Goal: Communication & Community: Answer question/provide support

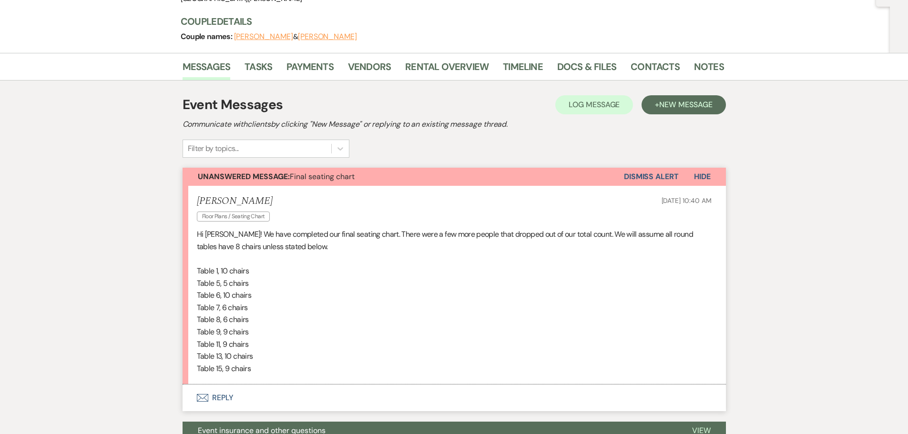
scroll to position [165, 0]
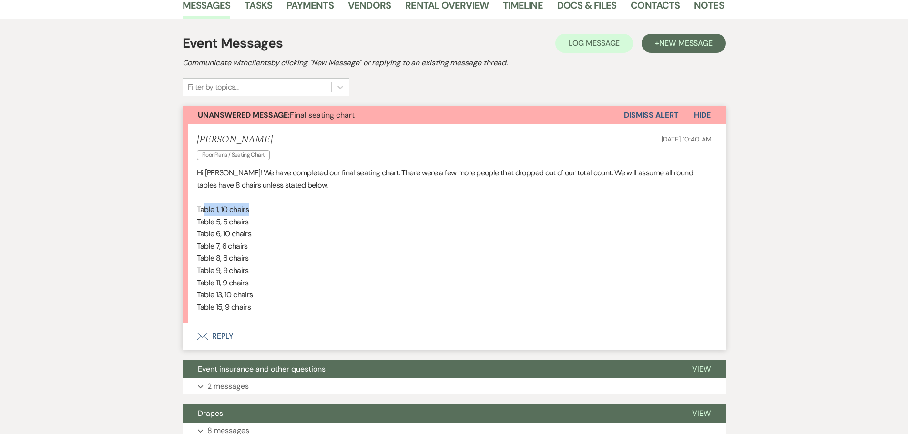
drag, startPoint x: 228, startPoint y: 211, endPoint x: 261, endPoint y: 209, distance: 33.0
click at [252, 214] on p "Table 1, 10 chairs" at bounding box center [454, 210] width 515 height 12
drag, startPoint x: 215, startPoint y: 222, endPoint x: 250, endPoint y: 222, distance: 35.3
click at [250, 222] on p "Table 5, 5 chairs" at bounding box center [454, 222] width 515 height 12
drag, startPoint x: 231, startPoint y: 237, endPoint x: 248, endPoint y: 233, distance: 17.8
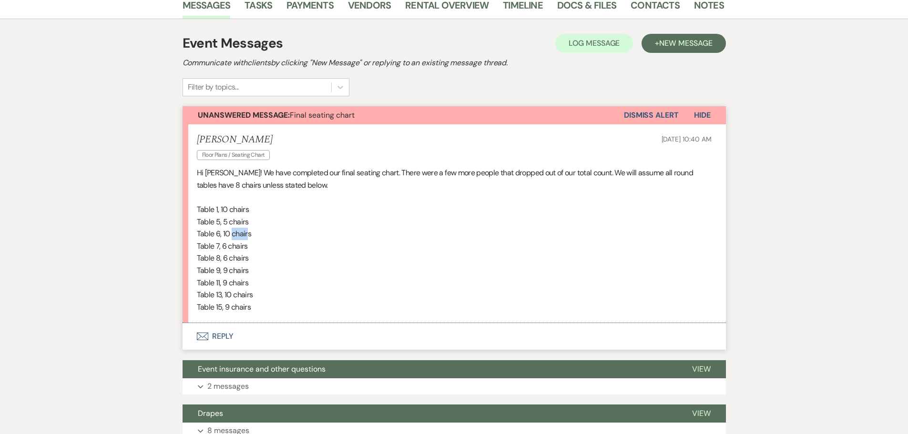
click at [248, 233] on p "Table 6, 10 chairs" at bounding box center [454, 234] width 515 height 12
drag, startPoint x: 225, startPoint y: 246, endPoint x: 243, endPoint y: 249, distance: 18.4
click at [243, 249] on p "Table 7, 6 chairs" at bounding box center [454, 246] width 515 height 12
drag, startPoint x: 215, startPoint y: 260, endPoint x: 247, endPoint y: 256, distance: 33.1
click at [246, 256] on p "Table 8, 6 chairs" at bounding box center [454, 258] width 515 height 12
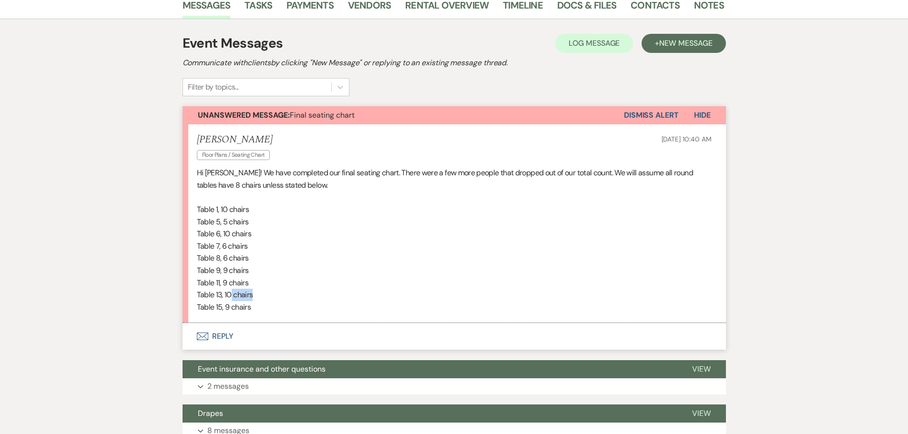
drag, startPoint x: 256, startPoint y: 292, endPoint x: 240, endPoint y: 296, distance: 16.2
click at [231, 297] on p "Table 13, 10 chairs" at bounding box center [454, 295] width 515 height 12
click at [218, 339] on button "Envelope Reply" at bounding box center [455, 336] width 544 height 27
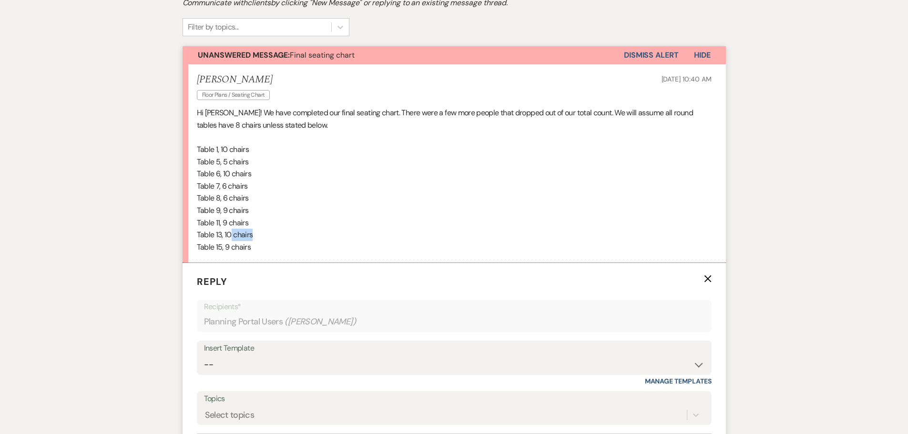
scroll to position [309, 0]
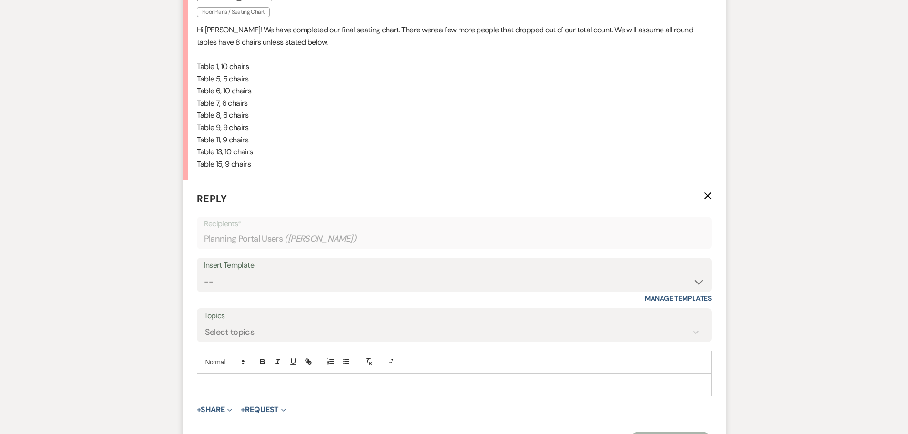
click at [297, 386] on p at bounding box center [455, 385] width 500 height 10
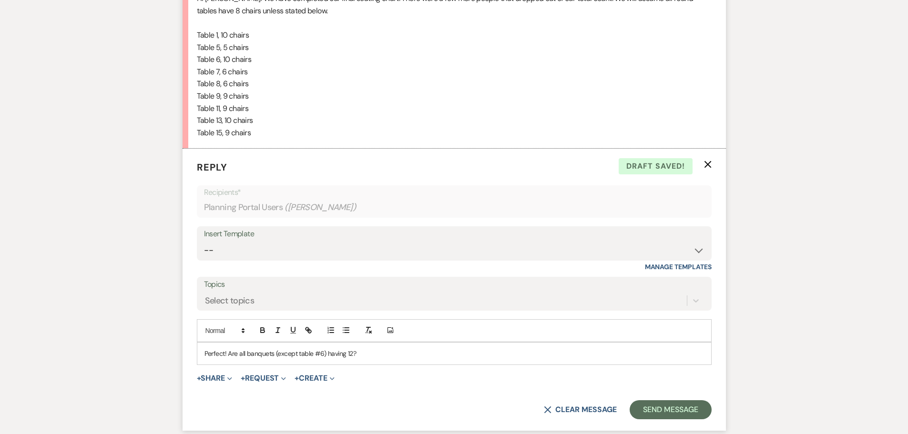
scroll to position [356, 0]
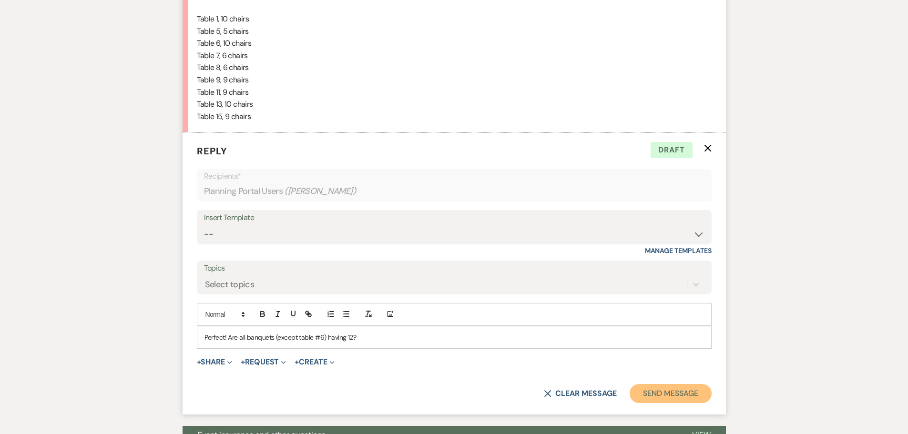
click at [694, 394] on button "Send Message" at bounding box center [671, 393] width 82 height 19
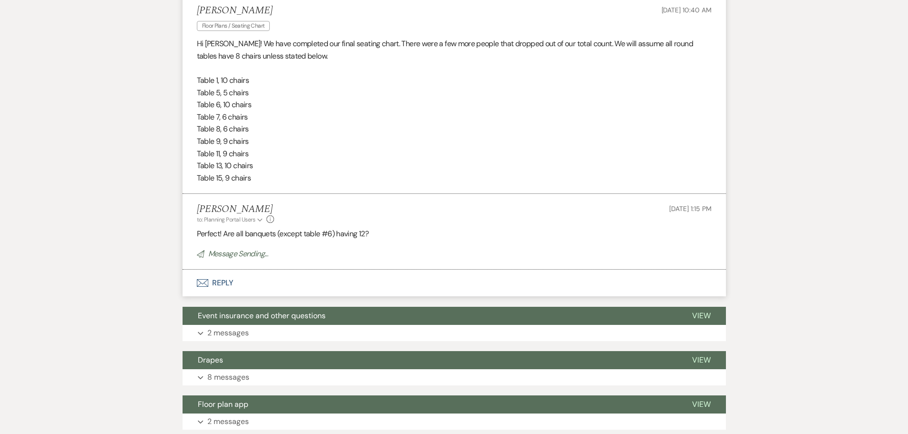
scroll to position [165, 0]
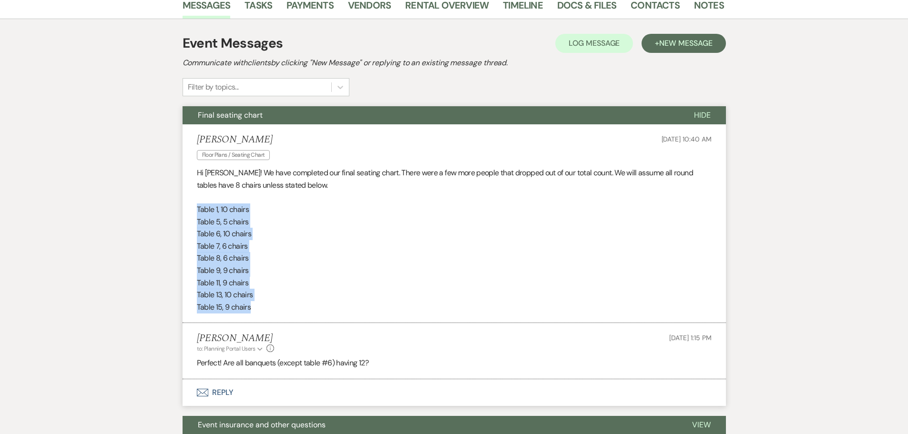
drag, startPoint x: 197, startPoint y: 208, endPoint x: 256, endPoint y: 306, distance: 114.0
click at [256, 306] on div "Hi Margaret! We have completed our final seating chart. There were a few more p…" at bounding box center [454, 240] width 515 height 146
copy div "Table 1, 10 chairs Table 5, 5 chairs Table 6, 10 chairs Table 7, 6 chairs Table…"
click at [196, 215] on li "Michelle Fehr Floor Plans / Seating Chart Oct 14, 2025, 10:40 AM Hi Margaret! W…" at bounding box center [455, 223] width 544 height 199
drag, startPoint x: 196, startPoint y: 205, endPoint x: 251, endPoint y: 309, distance: 118.0
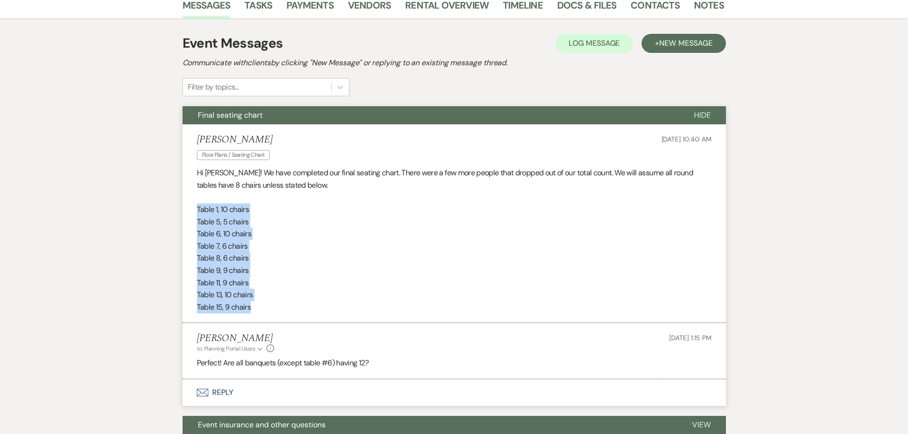
click at [251, 309] on li "Michelle Fehr Floor Plans / Seating Chart Oct 14, 2025, 10:40 AM Hi Margaret! W…" at bounding box center [455, 223] width 544 height 199
copy div "Table 1, 10 chairs Table 5, 5 chairs Table 6, 10 chairs Table 7, 6 chairs Table…"
click at [211, 394] on button "Envelope Reply" at bounding box center [455, 393] width 544 height 27
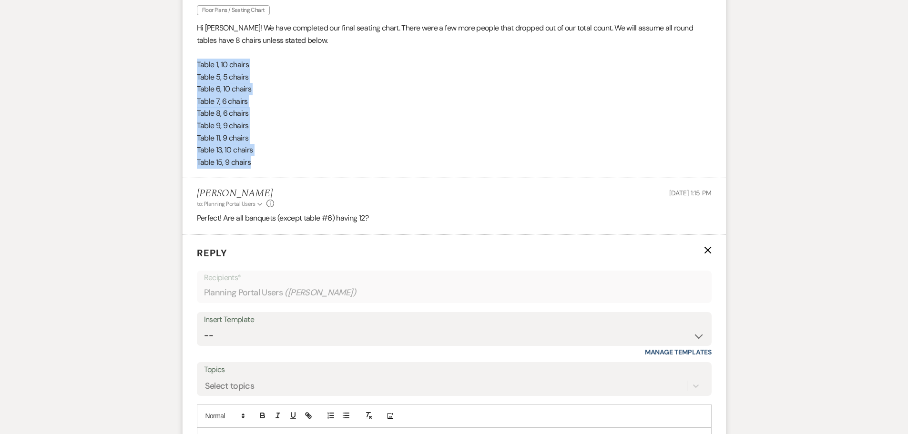
scroll to position [452, 0]
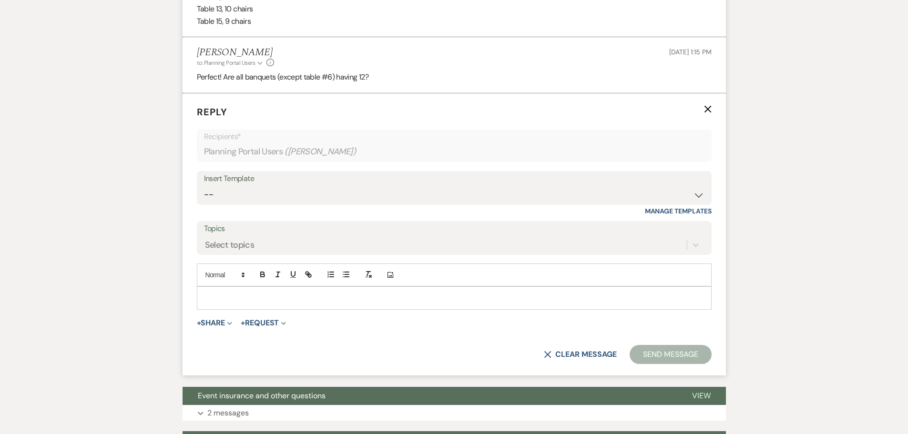
click at [272, 303] on p at bounding box center [455, 298] width 500 height 10
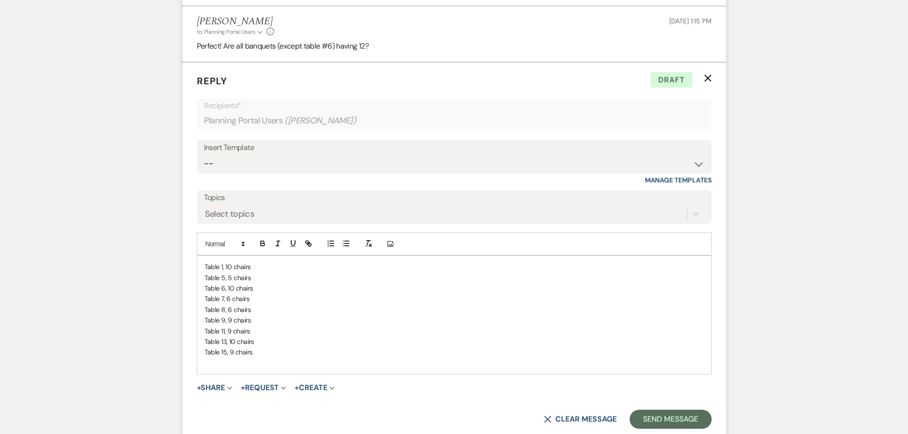
scroll to position [595, 0]
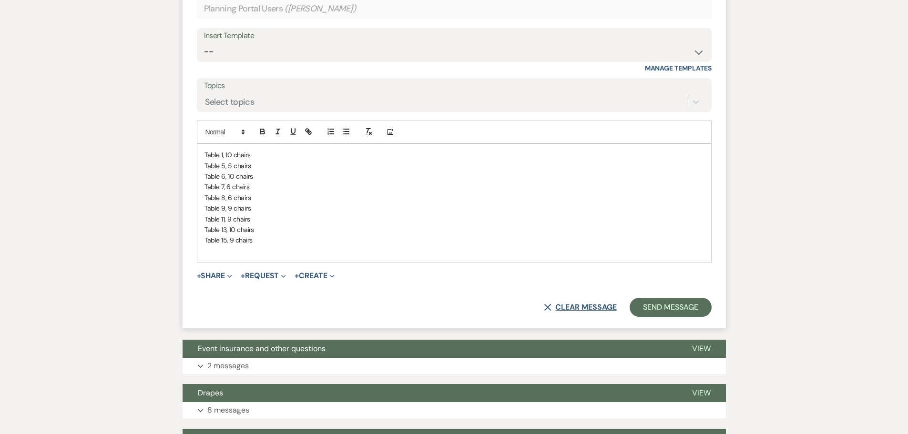
click at [587, 307] on button "X Clear message" at bounding box center [580, 308] width 72 height 8
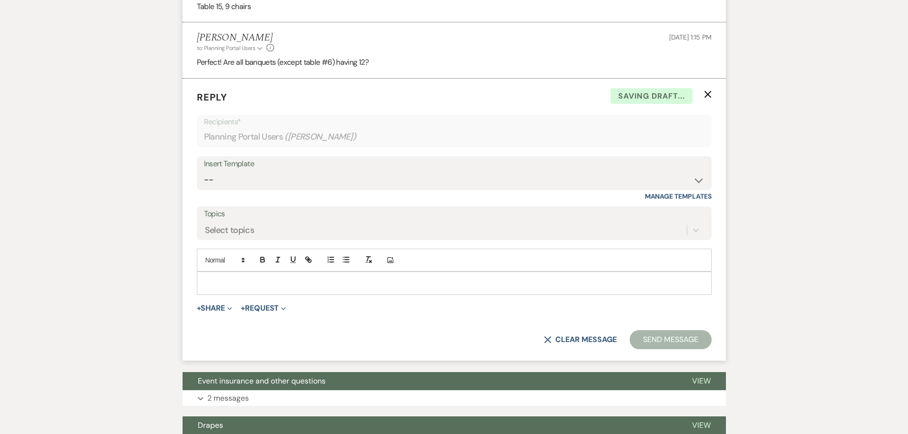
scroll to position [452, 0]
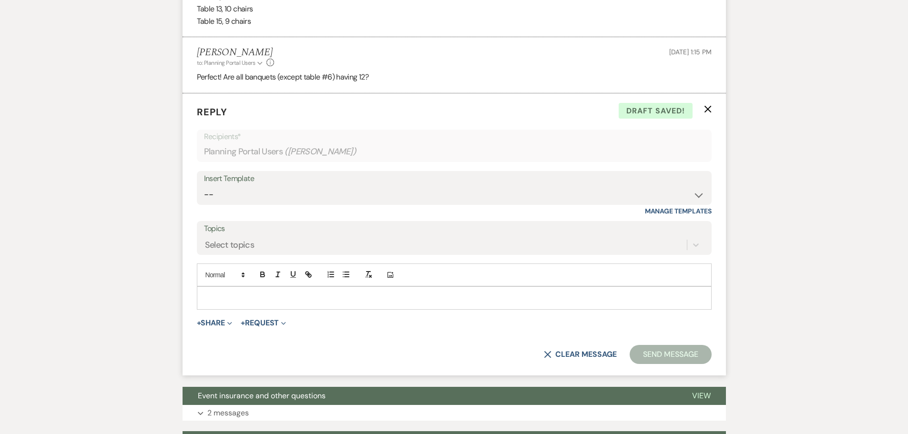
click at [708, 108] on icon "X" at bounding box center [708, 109] width 8 height 8
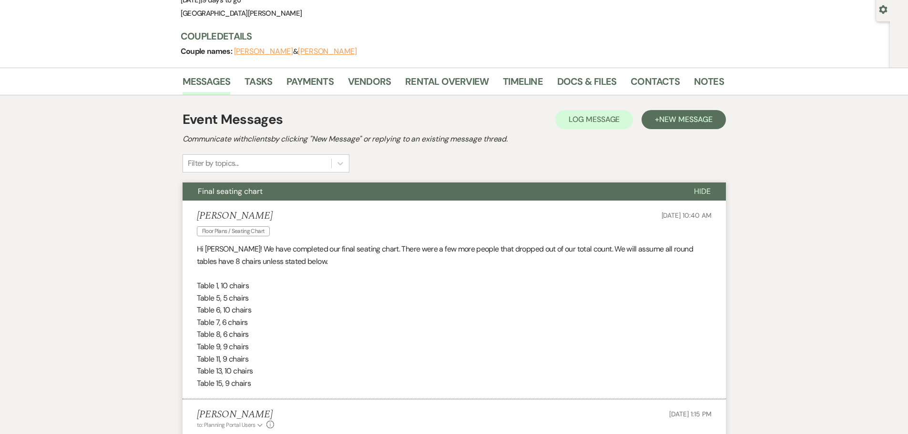
scroll to position [0, 0]
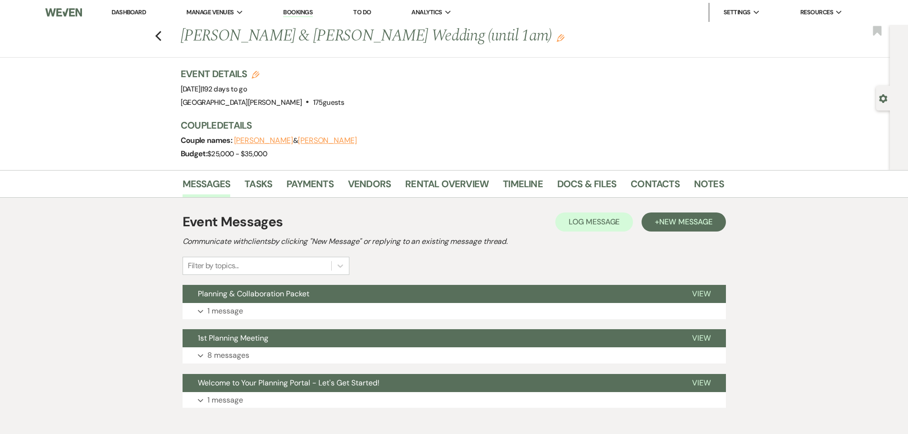
click at [133, 10] on link "Dashboard" at bounding box center [129, 12] width 34 height 8
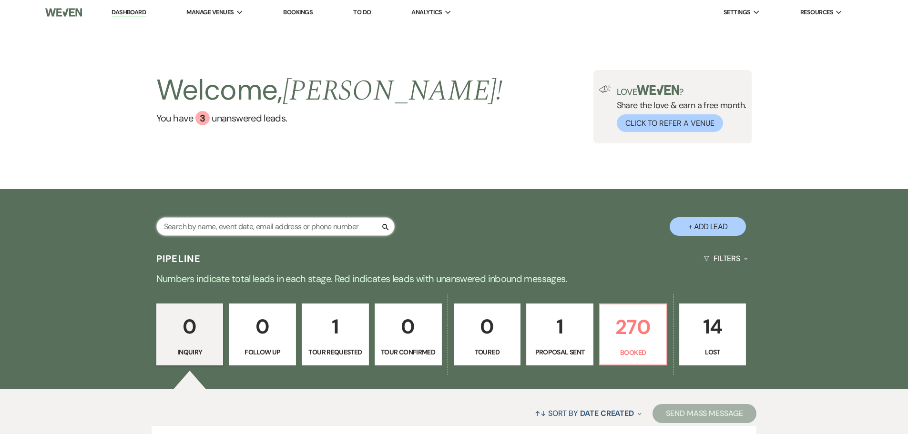
click at [272, 220] on input "text" at bounding box center [275, 226] width 238 height 19
type input "deck"
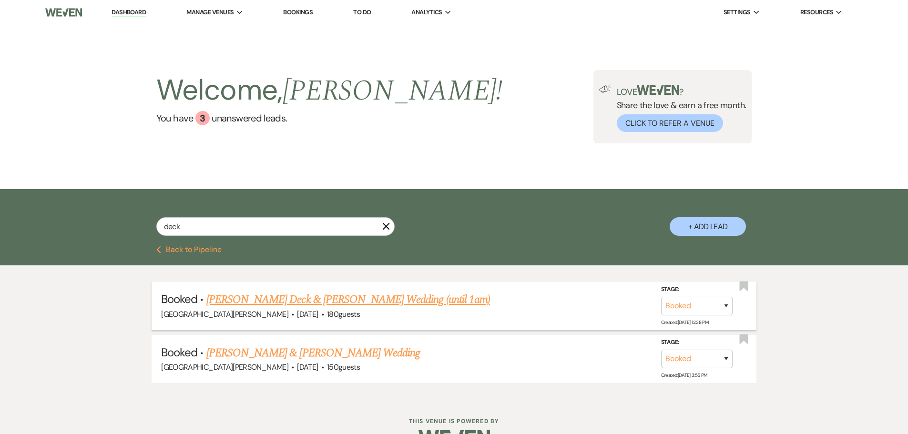
click at [304, 290] on li "Booked · Macey Deck & Smith's Wedding (until 1am) Stone Valley Meadows · Sep 28…" at bounding box center [454, 306] width 605 height 48
click at [309, 295] on link "Macey Deck & Smith's Wedding (until 1am)" at bounding box center [348, 299] width 284 height 17
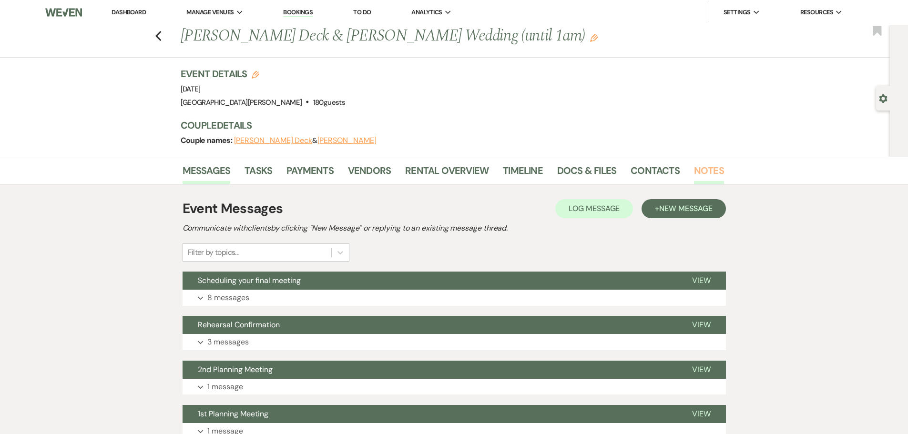
click at [705, 177] on link "Notes" at bounding box center [709, 173] width 30 height 21
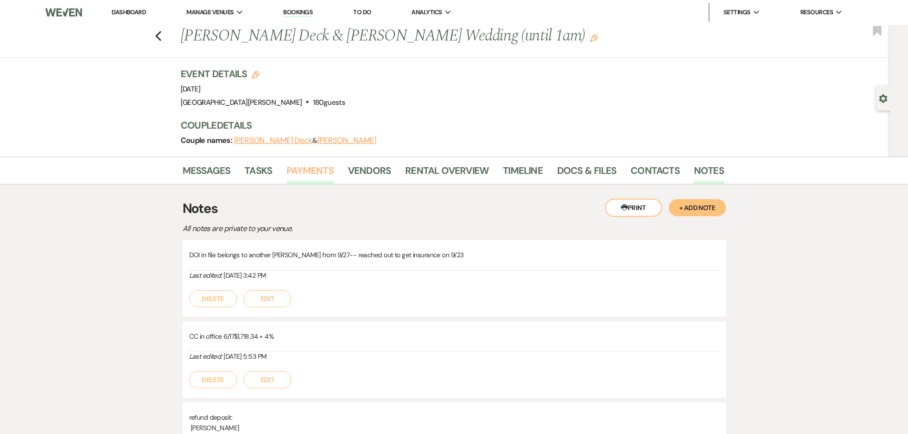
click at [329, 177] on link "Payments" at bounding box center [310, 173] width 47 height 21
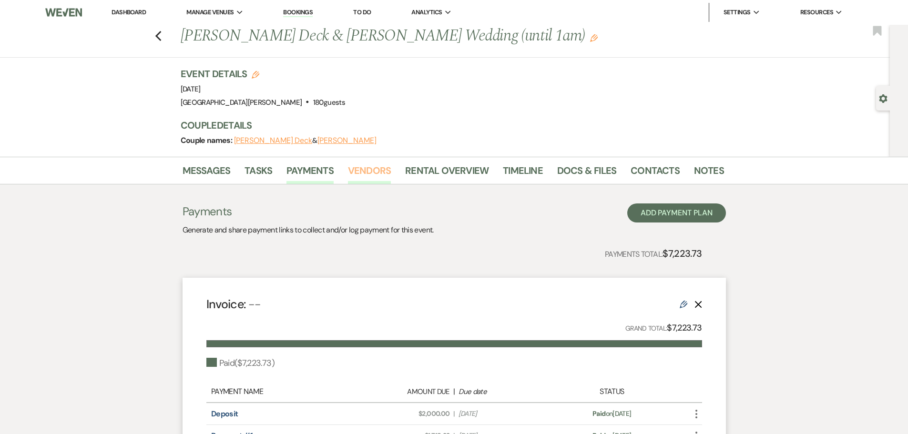
click at [362, 174] on link "Vendors" at bounding box center [369, 173] width 43 height 21
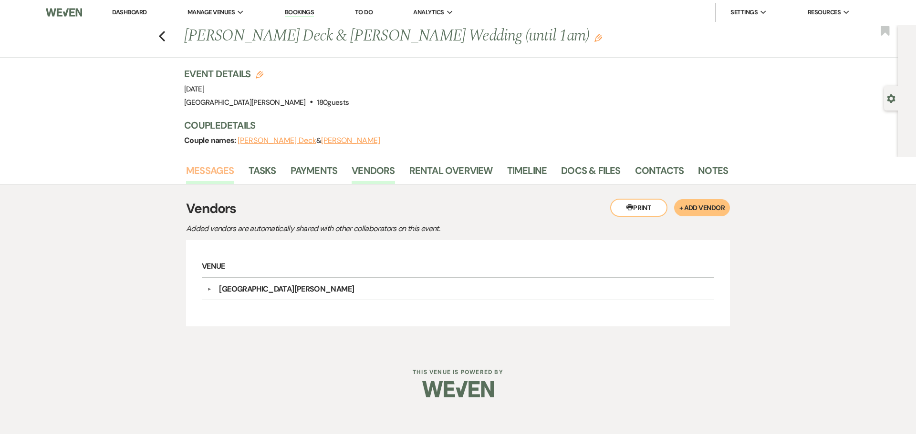
click at [198, 168] on link "Messages" at bounding box center [210, 173] width 48 height 21
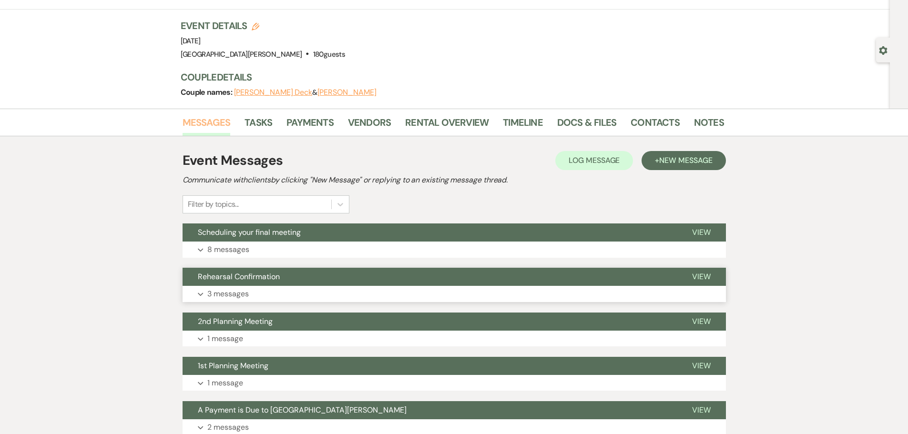
scroll to position [95, 0]
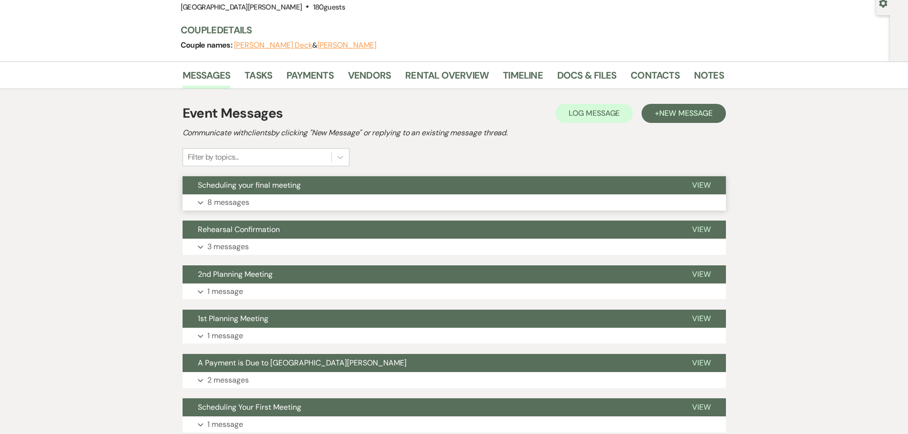
click at [235, 198] on p "8 messages" at bounding box center [228, 202] width 42 height 12
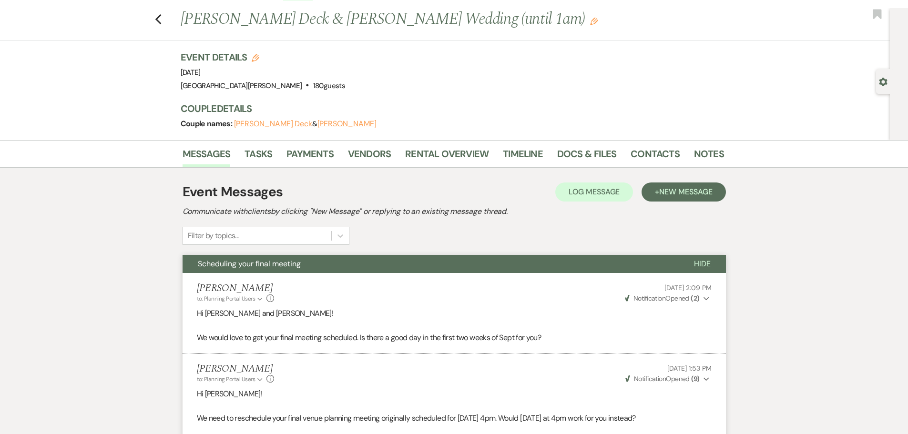
scroll to position [0, 0]
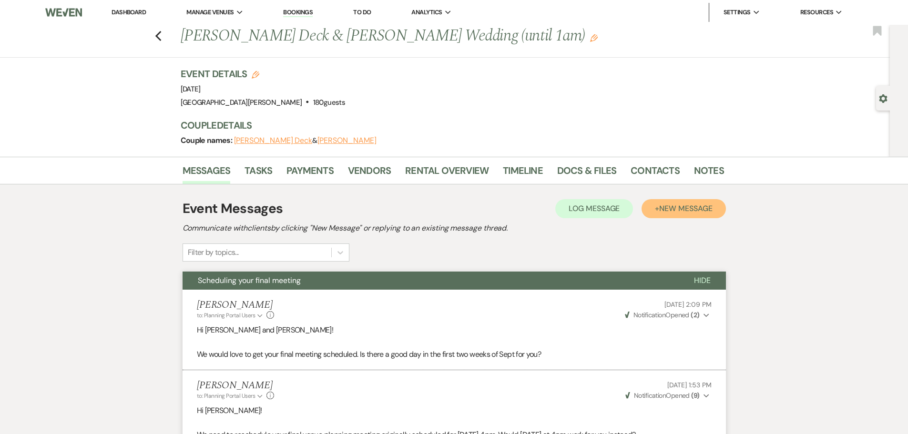
click at [677, 207] on span "New Message" at bounding box center [686, 209] width 53 height 10
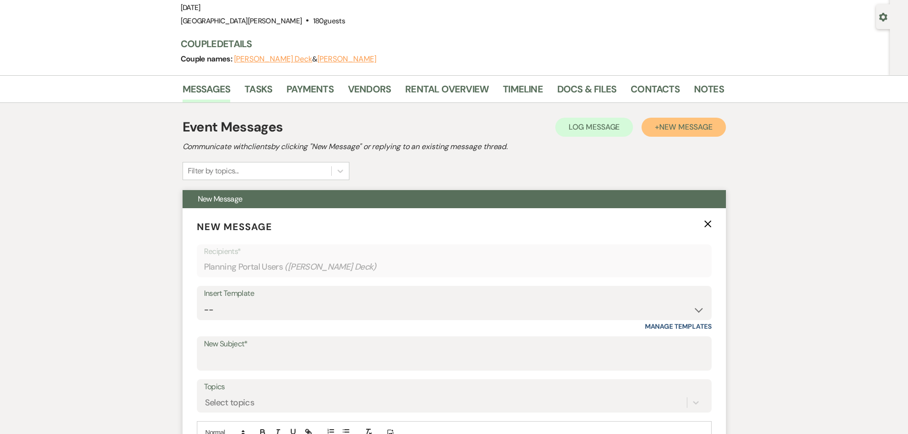
scroll to position [95, 0]
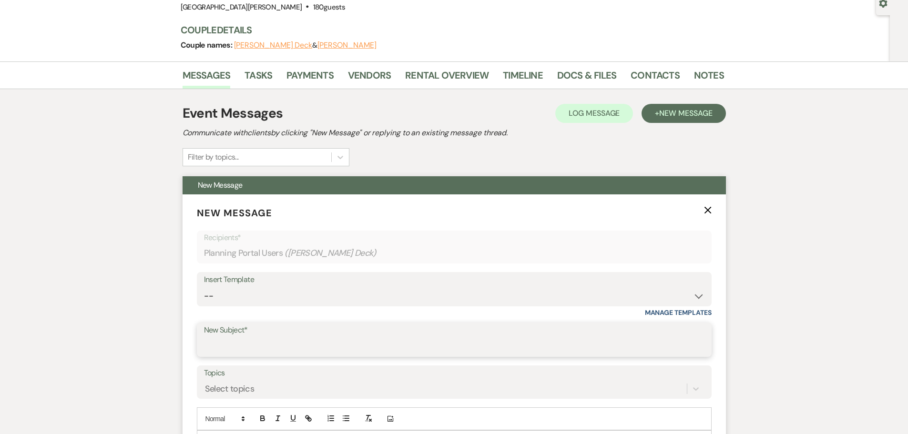
click at [239, 347] on input "New Subject*" at bounding box center [454, 347] width 501 height 19
click at [221, 348] on input "New Subject*" at bounding box center [454, 347] width 501 height 19
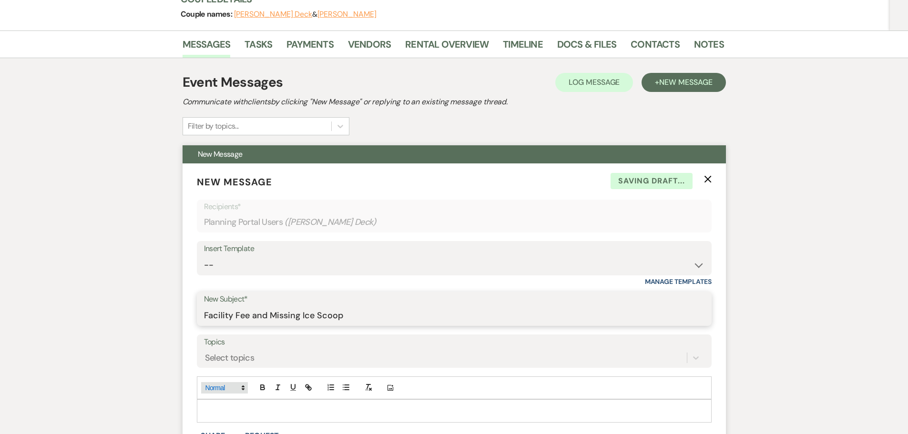
scroll to position [143, 0]
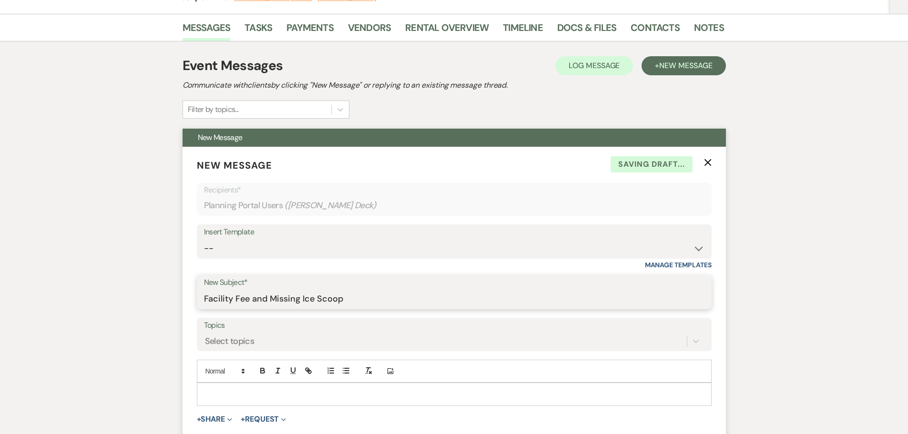
type input "Facility Fee and Missing Ice Scoop"
click at [236, 395] on p at bounding box center [455, 394] width 500 height 10
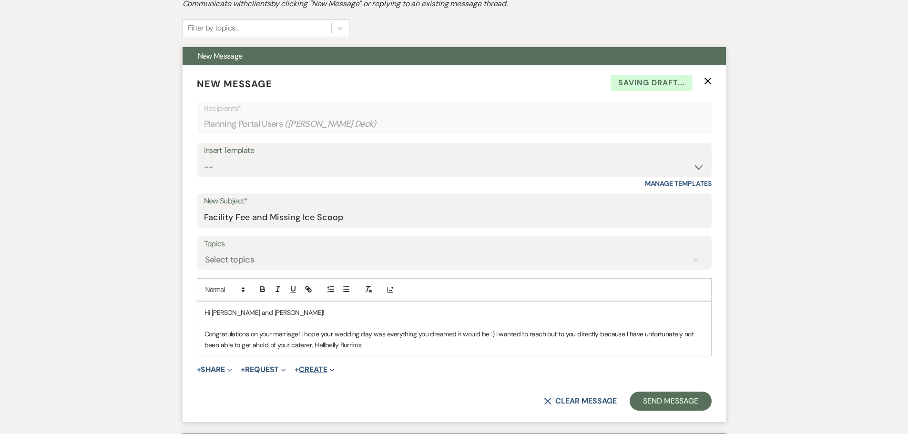
scroll to position [238, 0]
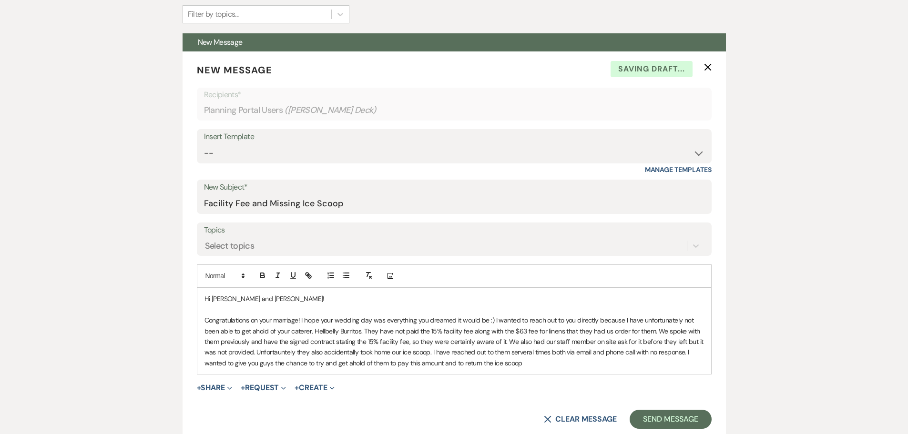
click at [433, 367] on p "Congratulations on your marriage! I hope your wedding day was everything you dr…" at bounding box center [455, 341] width 500 height 53
click at [524, 365] on p "Congratulations on your marriage! I hope your wedding day was everything you dr…" at bounding box center [455, 341] width 500 height 53
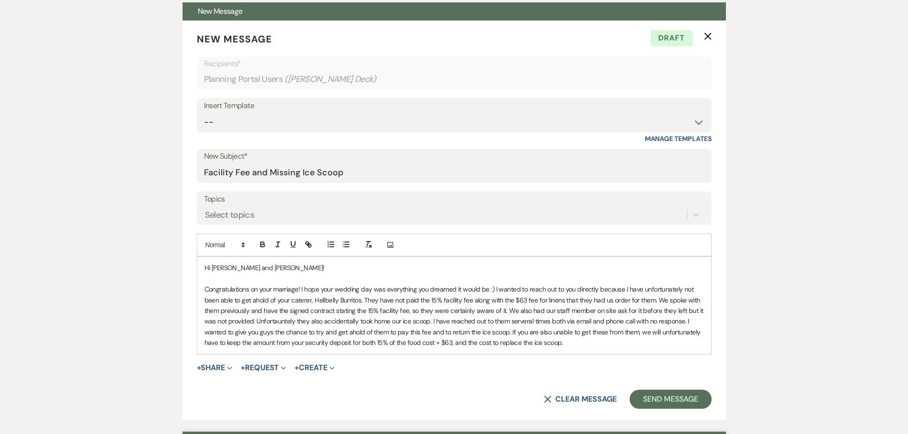
scroll to position [286, 0]
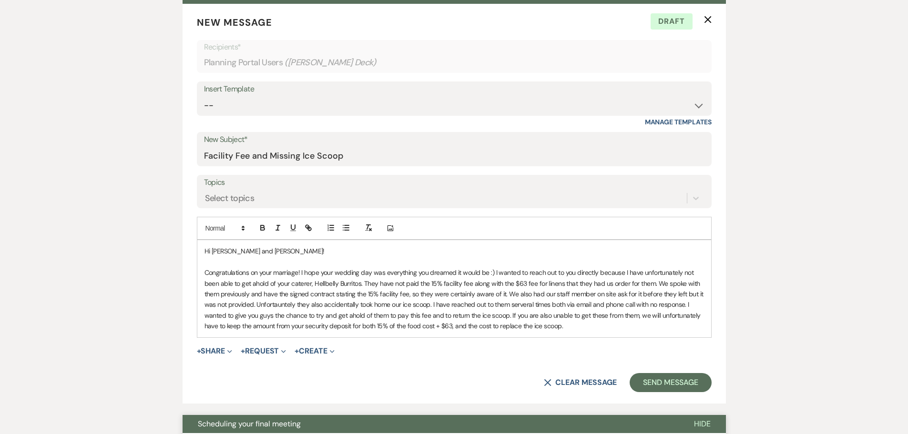
click at [629, 332] on div "Hi Macey and Bradley!" at bounding box center [454, 288] width 514 height 97
click at [673, 382] on button "Send Message" at bounding box center [671, 382] width 82 height 19
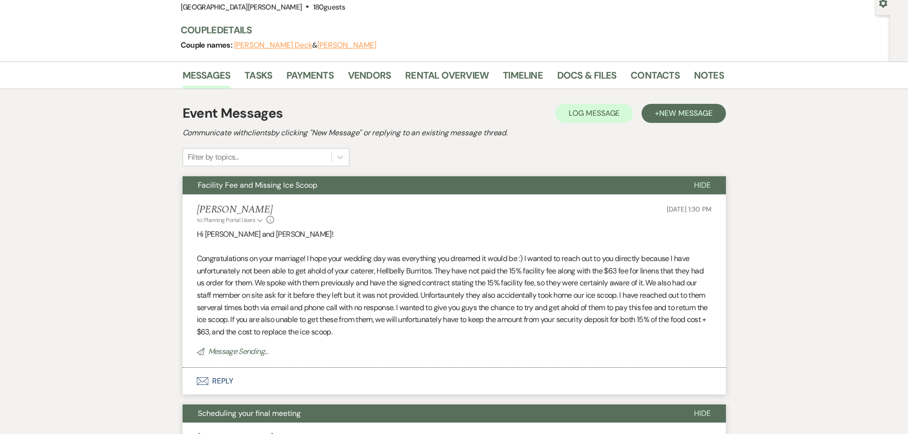
scroll to position [0, 0]
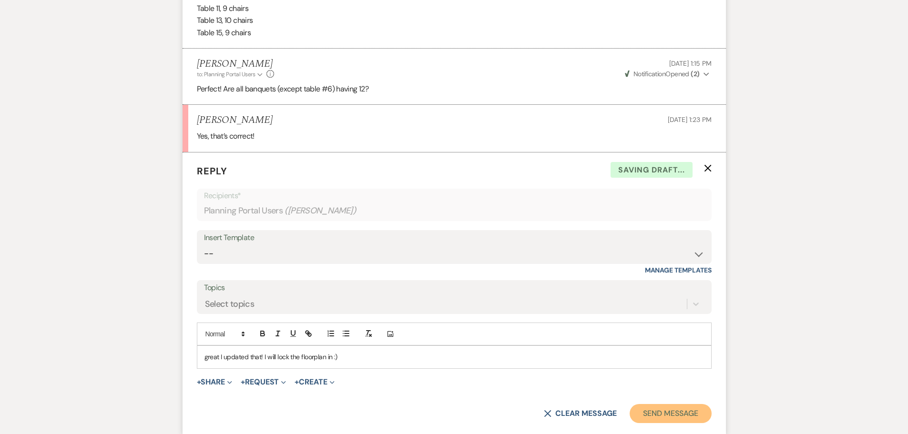
click at [655, 412] on button "Send Message" at bounding box center [671, 413] width 82 height 19
